Goal: Communication & Community: Participate in discussion

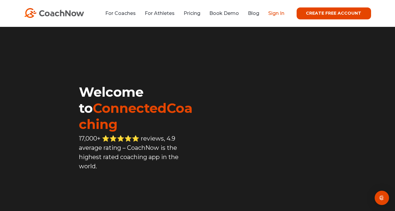
click at [280, 13] on link "Sign In" at bounding box center [276, 13] width 16 height 6
click at [280, 14] on link "Sign In" at bounding box center [276, 13] width 16 height 6
click at [279, 13] on link "Sign In" at bounding box center [276, 13] width 16 height 6
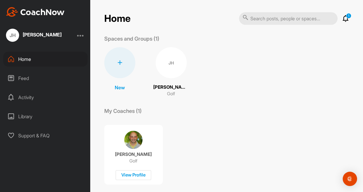
click at [343, 17] on icon at bounding box center [345, 18] width 7 height 7
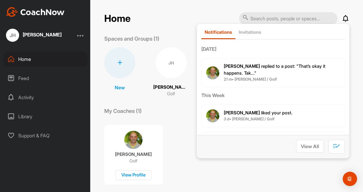
click at [276, 66] on span "[PERSON_NAME] replied to a post : "That’s okay it happens. Tak..."" at bounding box center [275, 69] width 102 height 13
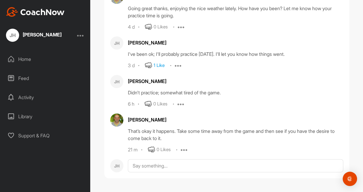
scroll to position [45335, 0]
